Goal: Check status: Check status

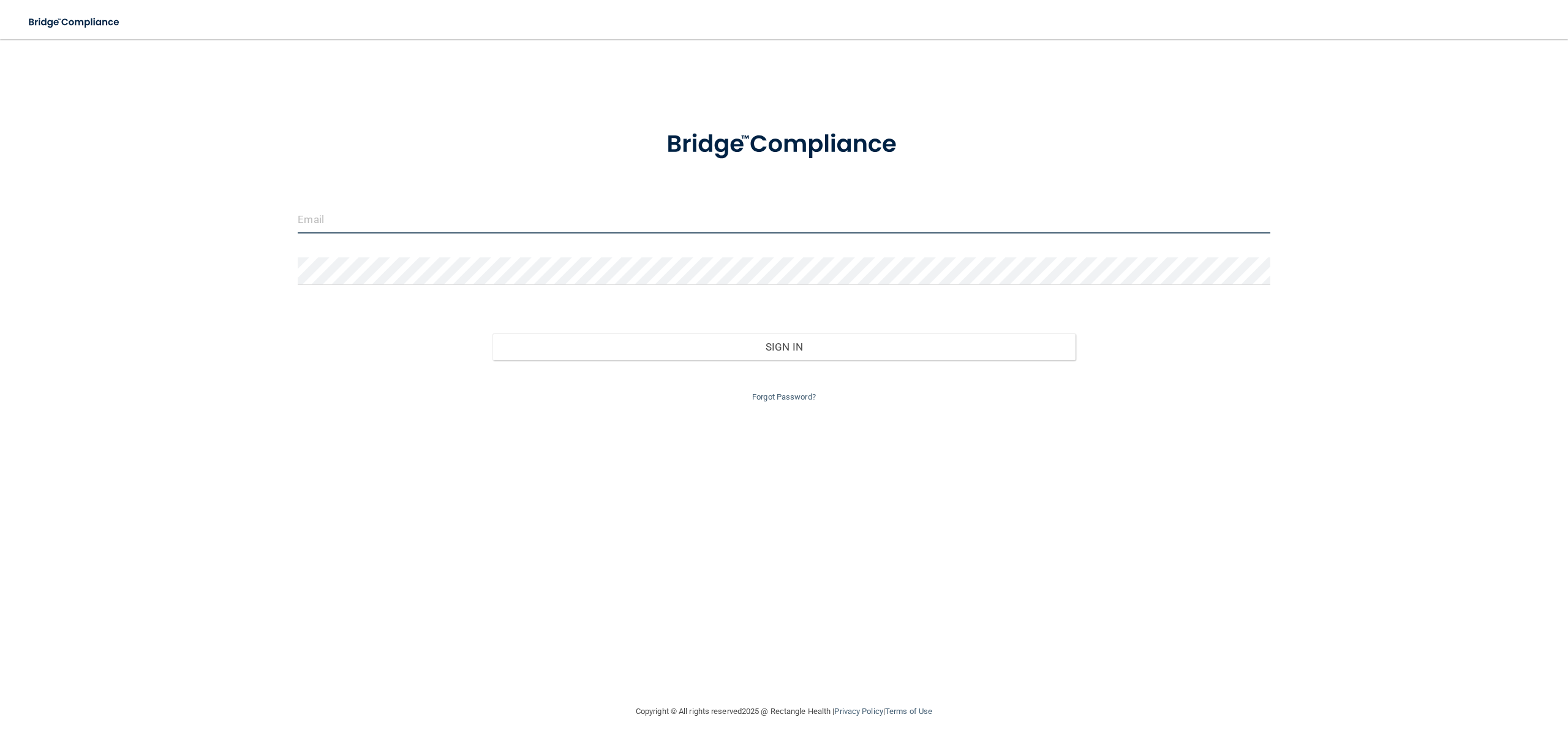
click at [475, 213] on input "email" at bounding box center [784, 219] width 973 height 27
click at [427, 233] on div at bounding box center [784, 224] width 990 height 36
click at [405, 221] on input "email" at bounding box center [784, 219] width 973 height 27
type input "[EMAIL_ADDRESS][DOMAIN_NAME]"
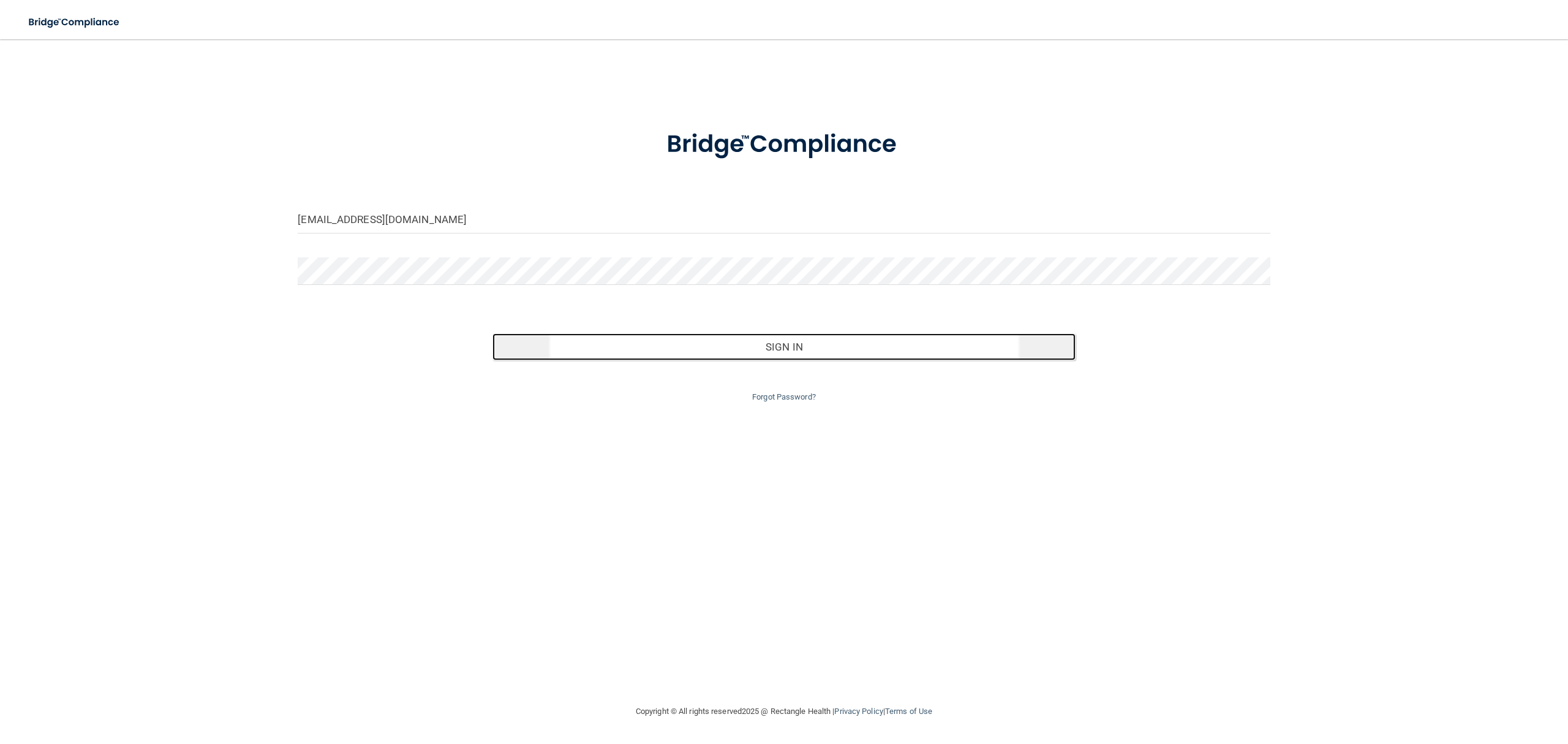
click at [623, 348] on button "Sign In" at bounding box center [784, 346] width 583 height 27
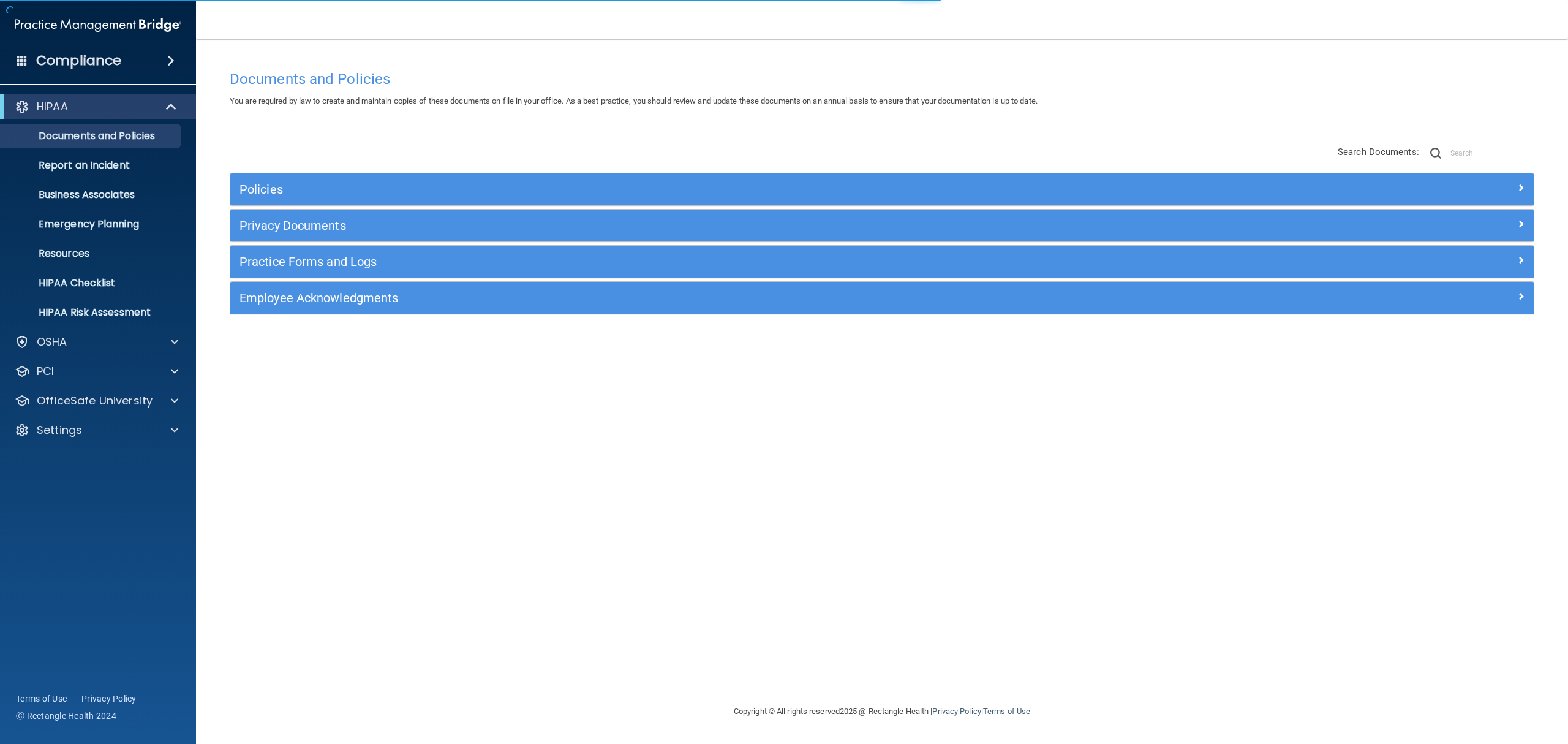
click at [168, 65] on span at bounding box center [171, 61] width 7 height 15
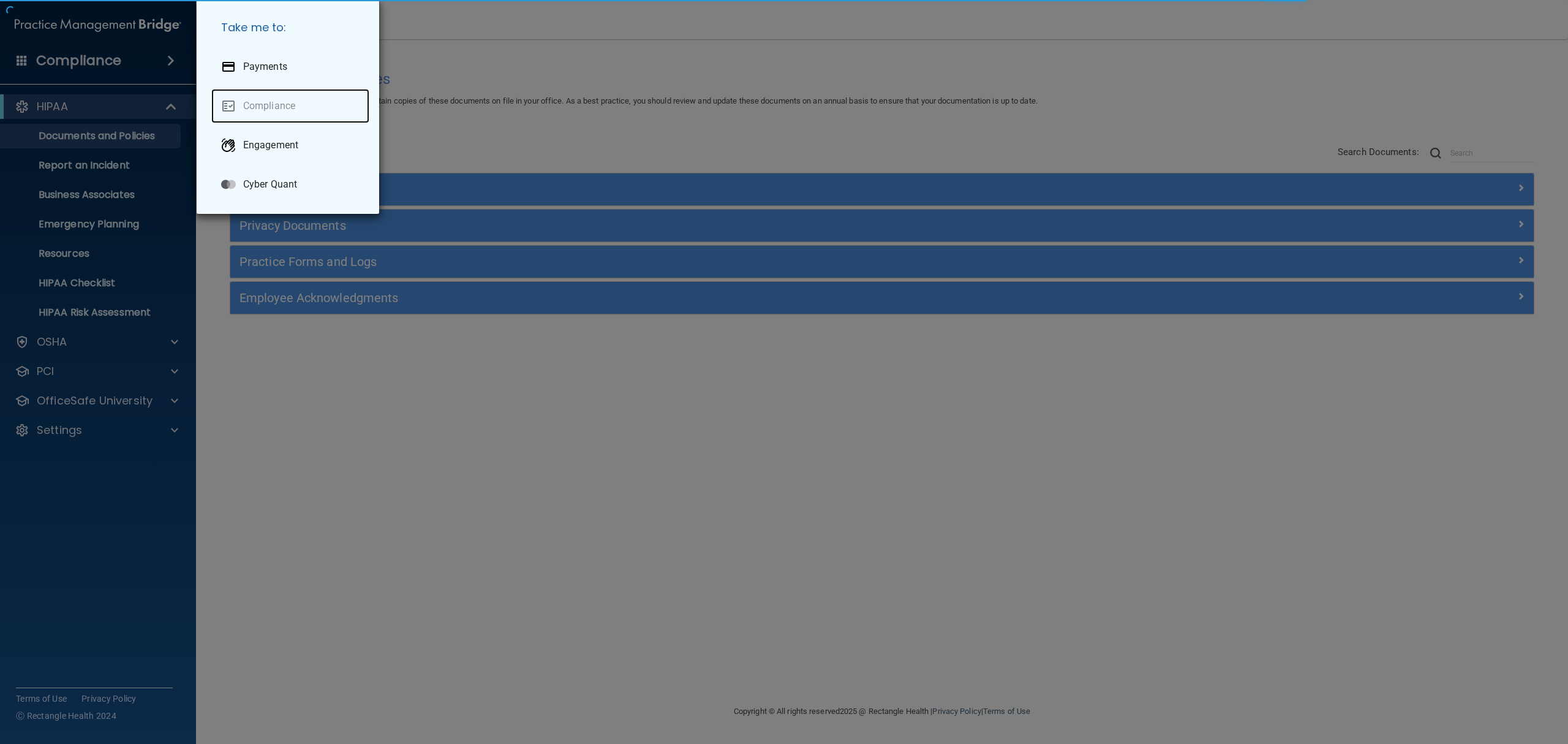
click at [256, 118] on link "Compliance" at bounding box center [290, 106] width 158 height 35
click at [523, 123] on div "Take me to: Payments Compliance Engagement Cyber Quant" at bounding box center [784, 372] width 1568 height 744
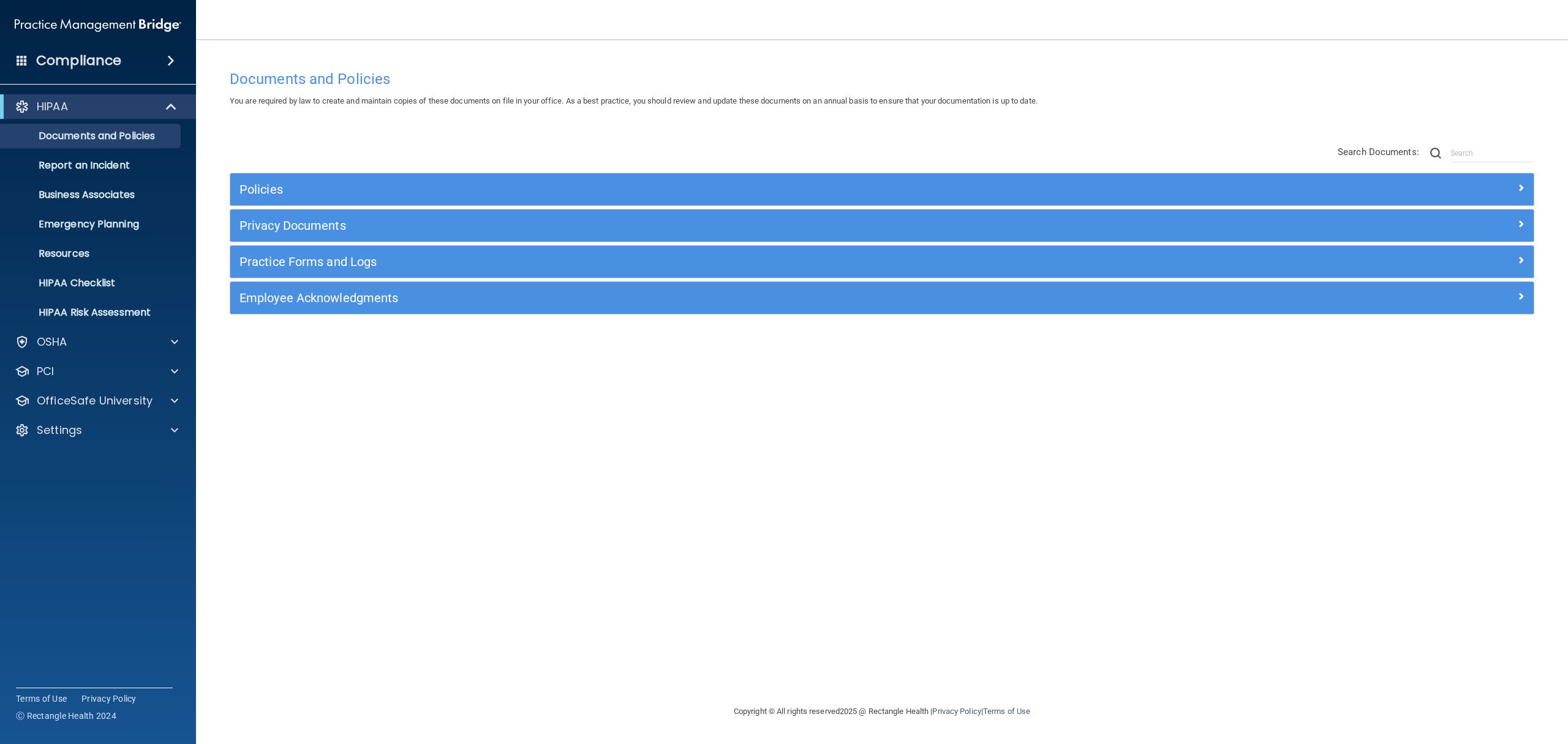
click at [148, 64] on div "Compliance" at bounding box center [97, 60] width 196 height 27
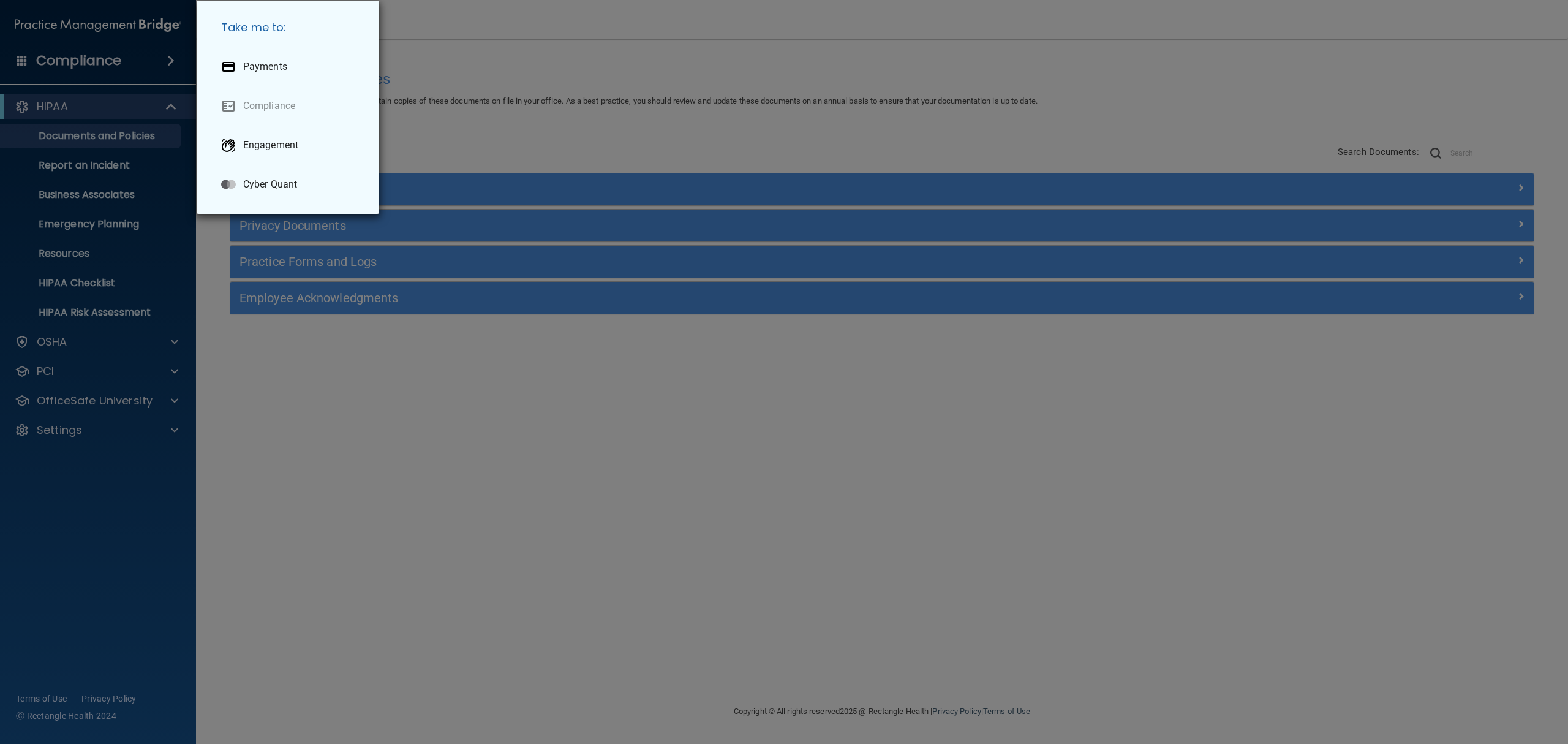
click at [164, 280] on div "Take me to: Payments Compliance Engagement Cyber Quant" at bounding box center [784, 372] width 1568 height 744
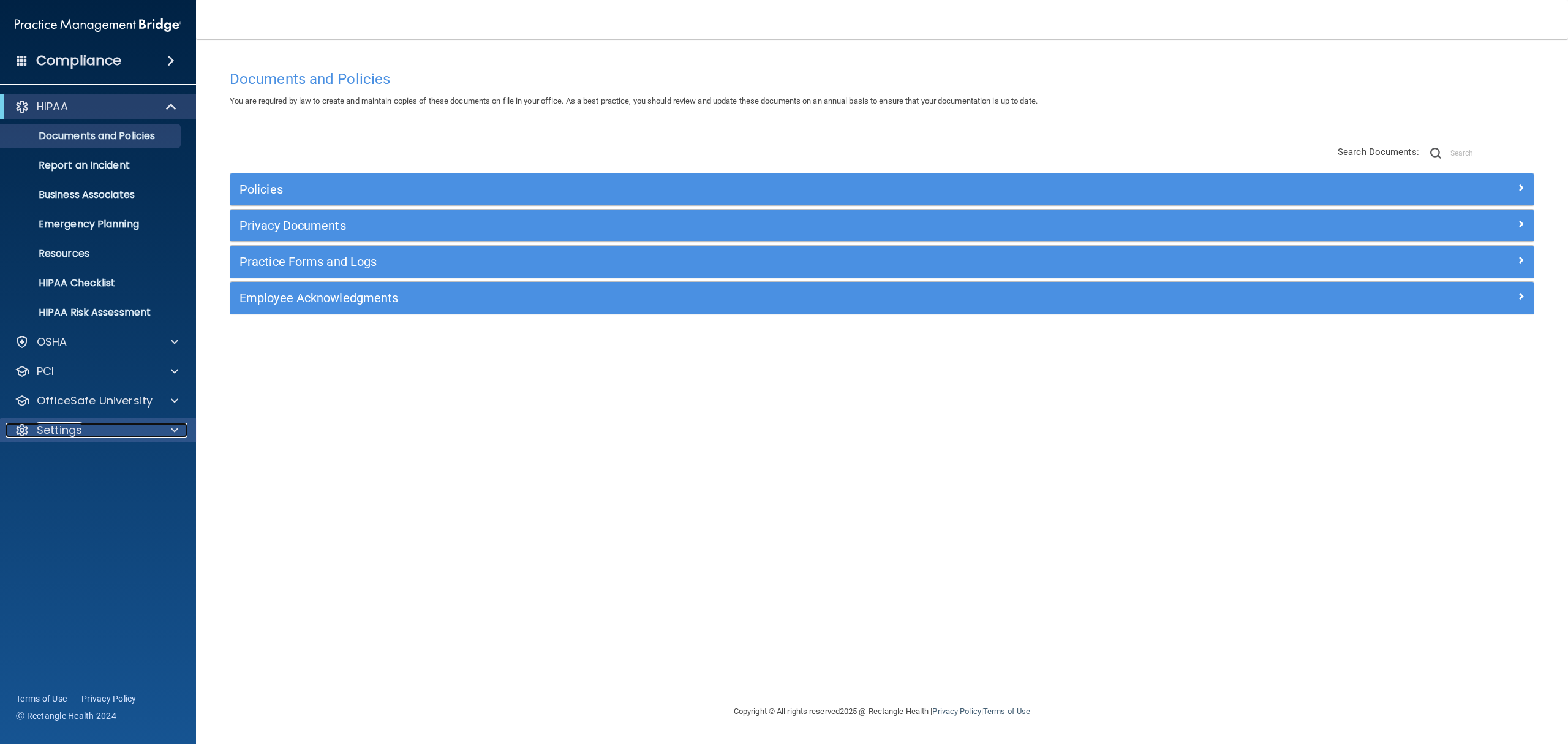
click at [88, 425] on div "Settings" at bounding box center [81, 430] width 152 height 15
click at [94, 477] on link "My Users" at bounding box center [84, 489] width 193 height 24
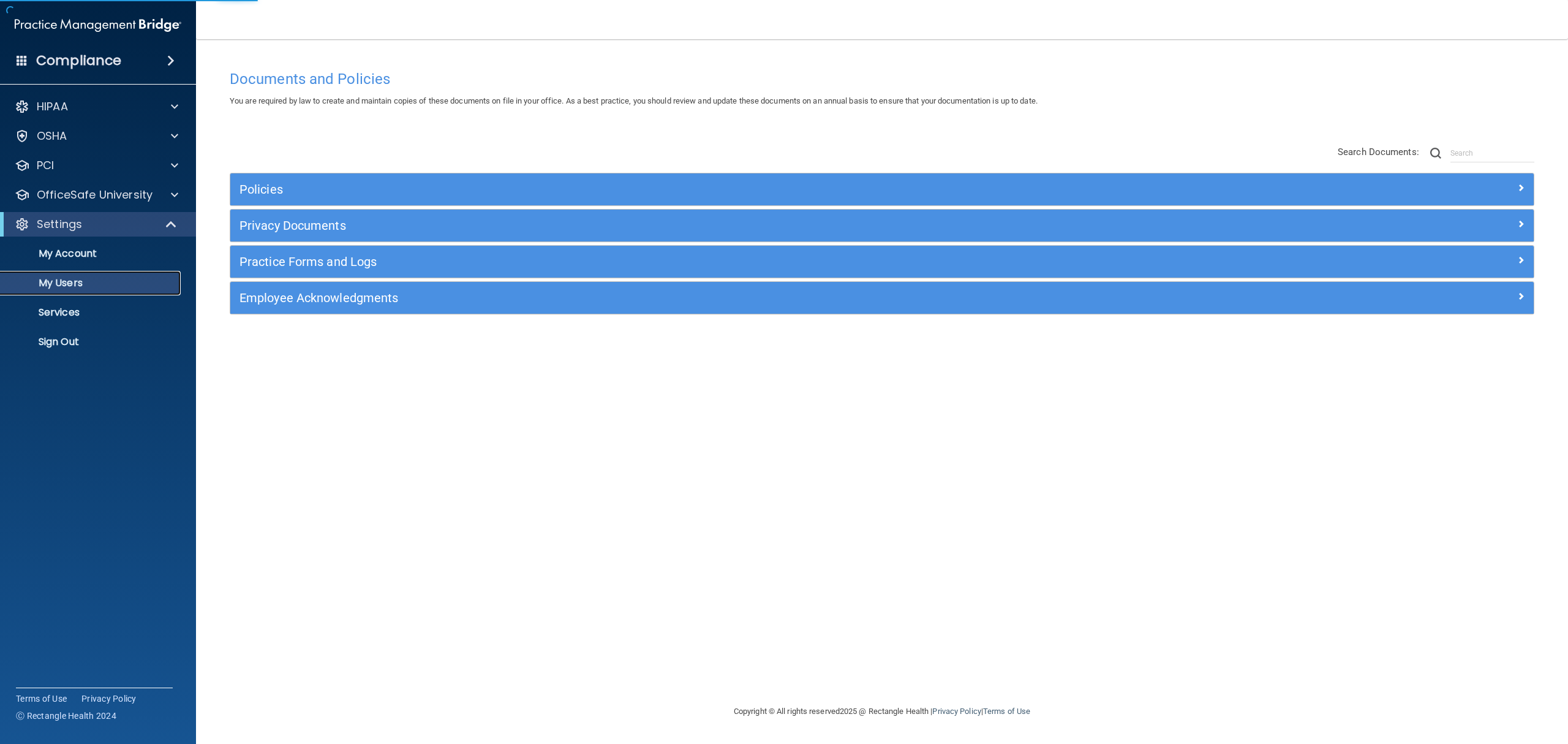
select select "20"
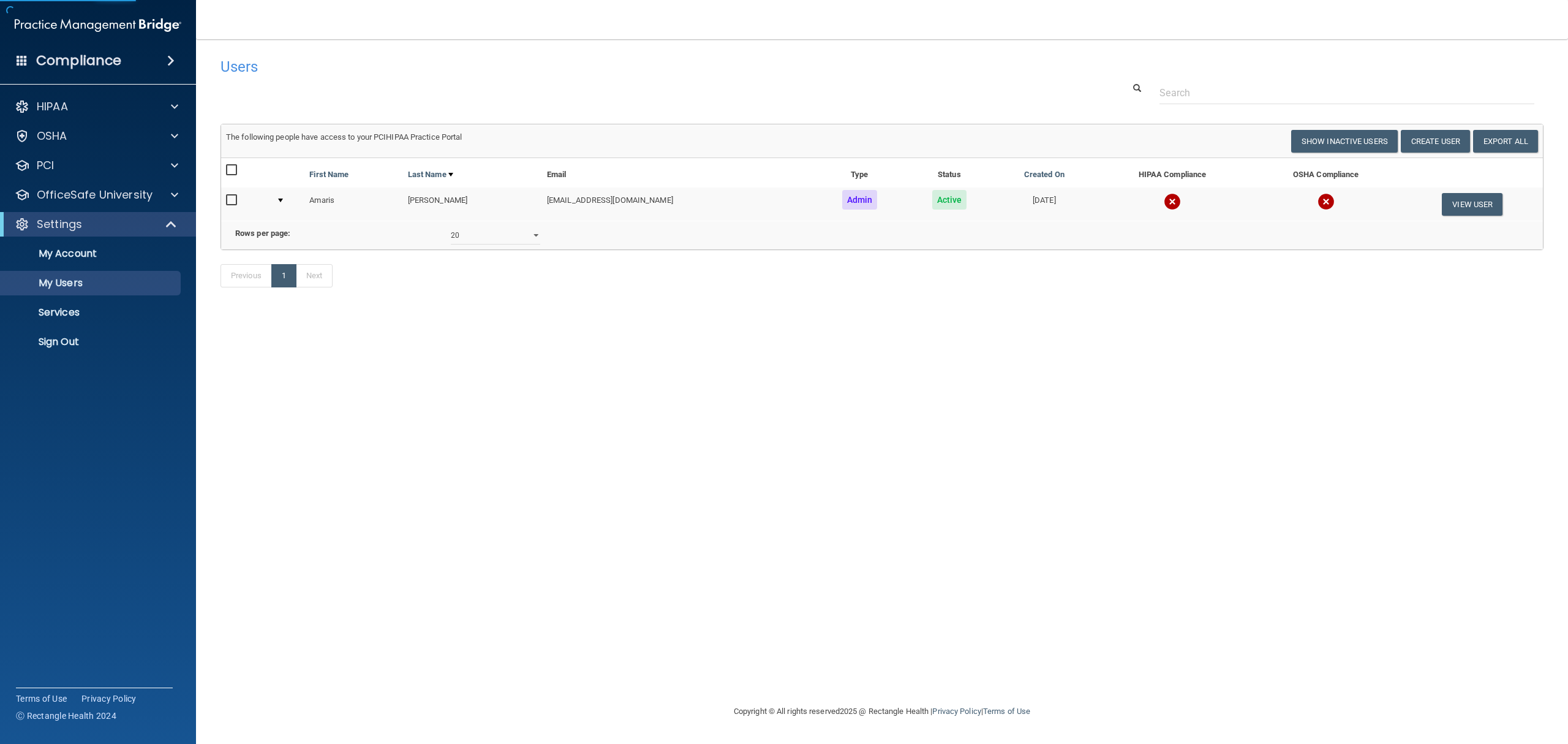
click at [1150, 212] on td at bounding box center [1173, 203] width 155 height 33
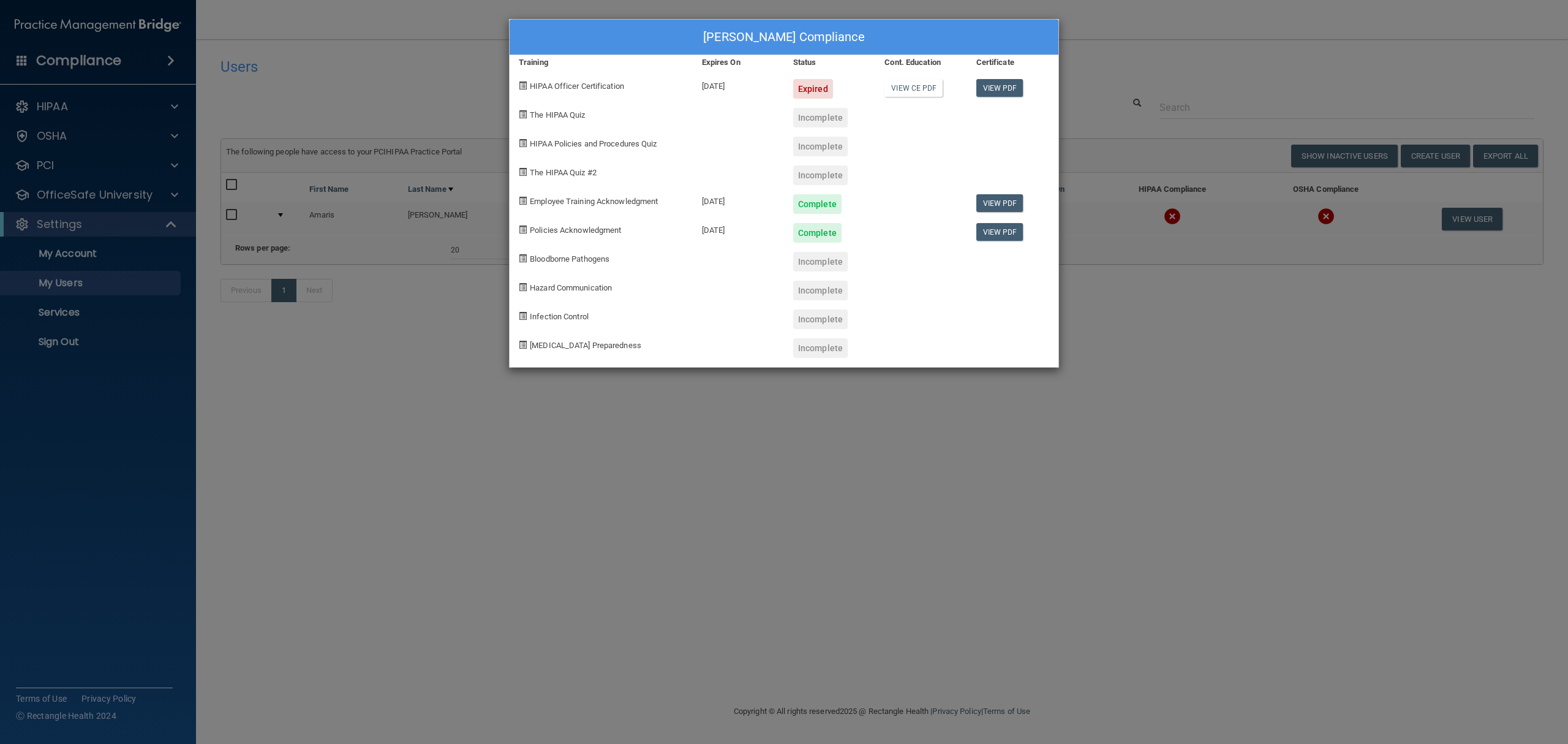
click at [1121, 116] on div "[PERSON_NAME] Compliance Training Expires On Status Cont. Education Certificate…" at bounding box center [784, 372] width 1568 height 744
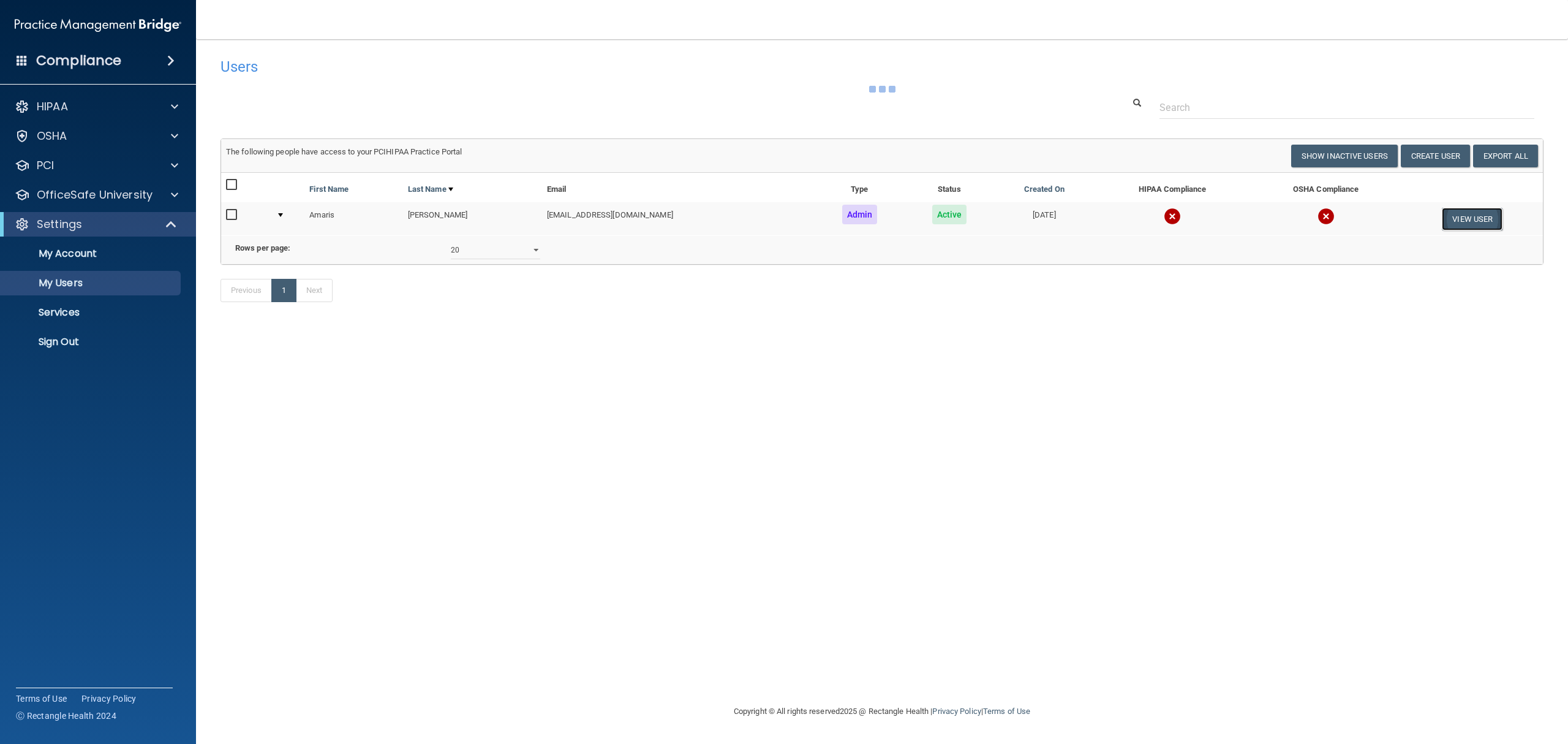
click at [1479, 213] on button "View User" at bounding box center [1473, 219] width 61 height 22
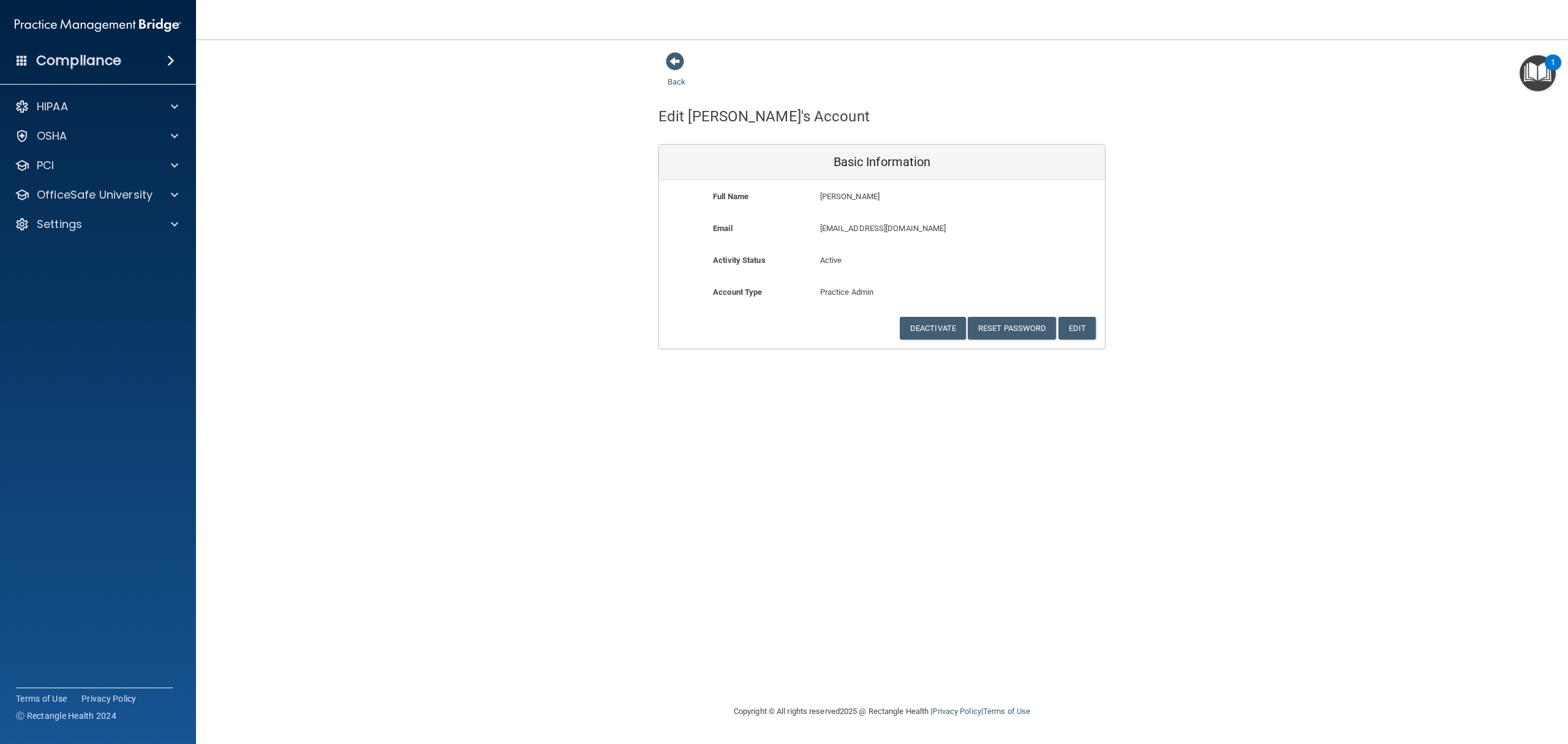
click at [115, 49] on div "Compliance" at bounding box center [97, 60] width 196 height 27
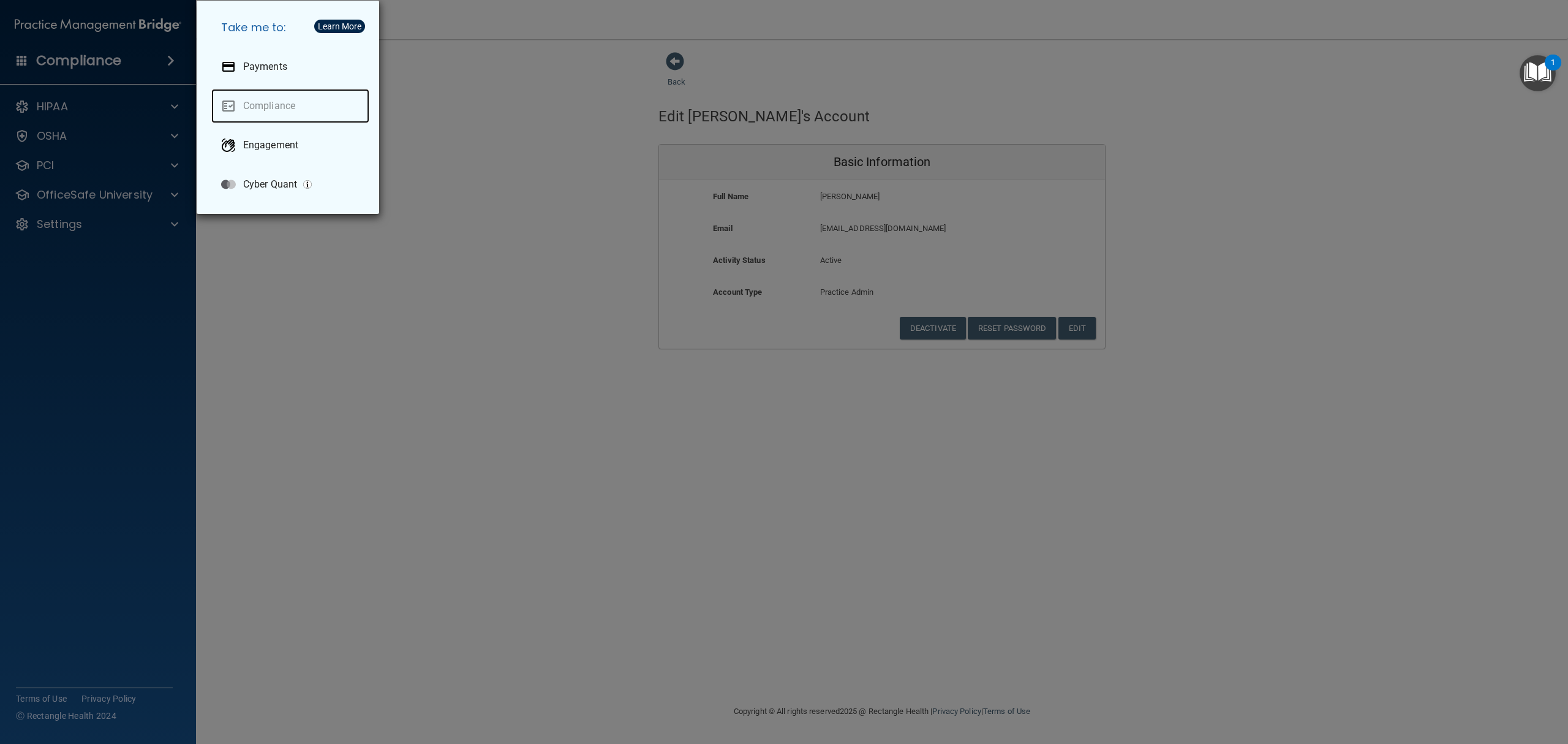
click at [256, 98] on link "Compliance" at bounding box center [290, 106] width 158 height 35
click at [501, 131] on div "Take me to: Payments Compliance Engagement Cyber Quant" at bounding box center [784, 372] width 1568 height 744
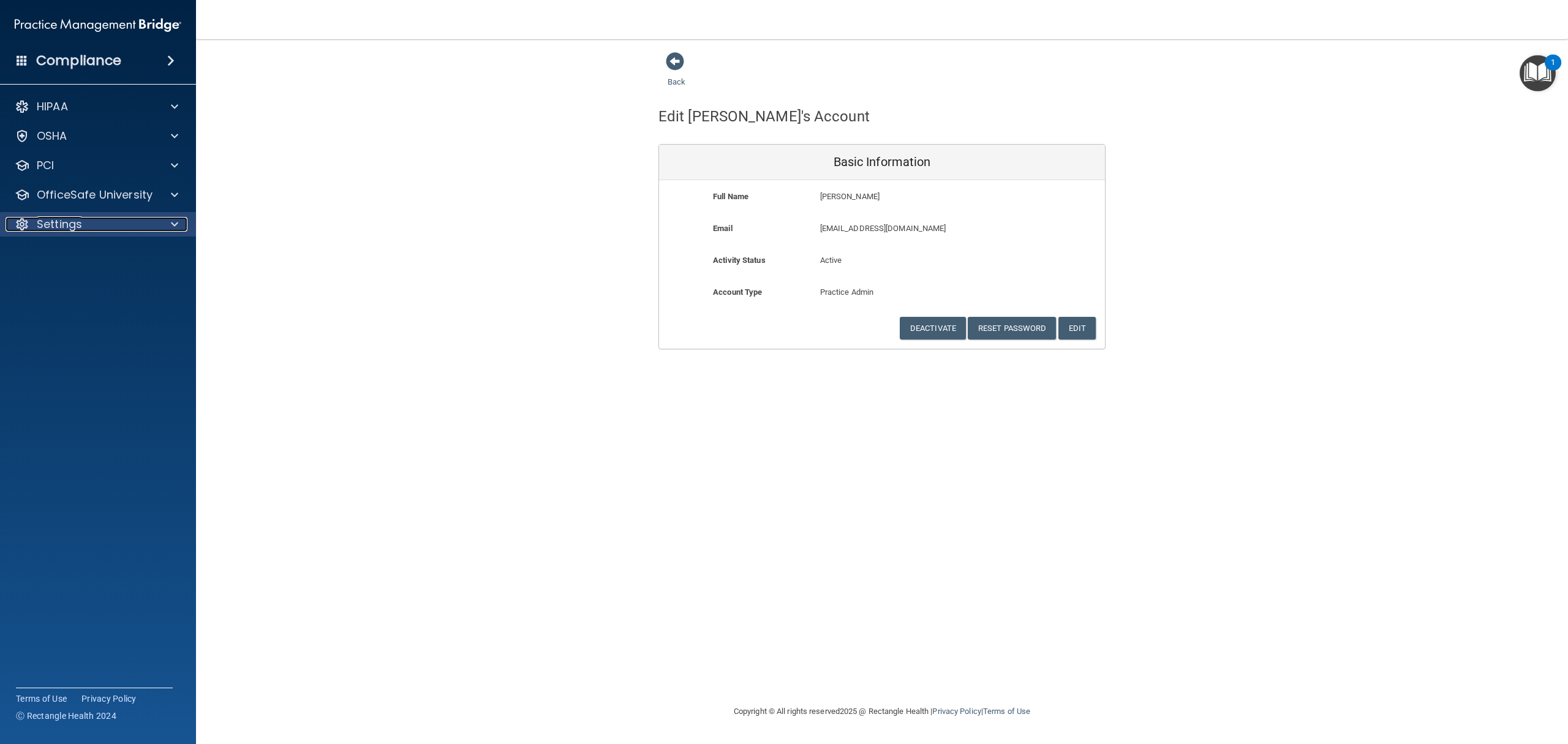
click at [54, 230] on p "Settings" at bounding box center [59, 225] width 45 height 15
click at [86, 280] on p "My Users" at bounding box center [92, 283] width 168 height 12
select select "20"
